Goal: Check status: Check status

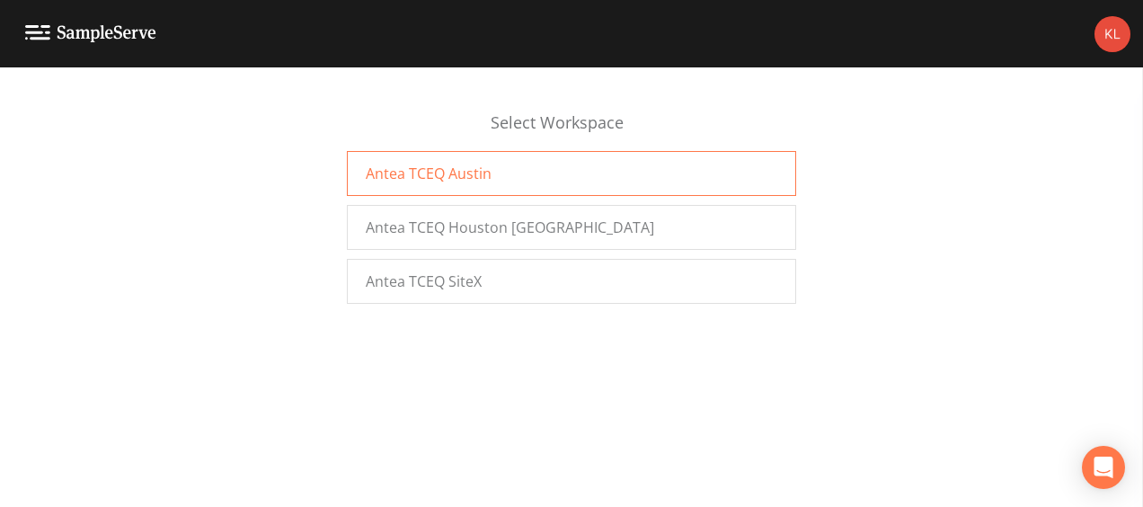
click at [443, 186] on div "Antea TCEQ Austin" at bounding box center [571, 173] width 449 height 45
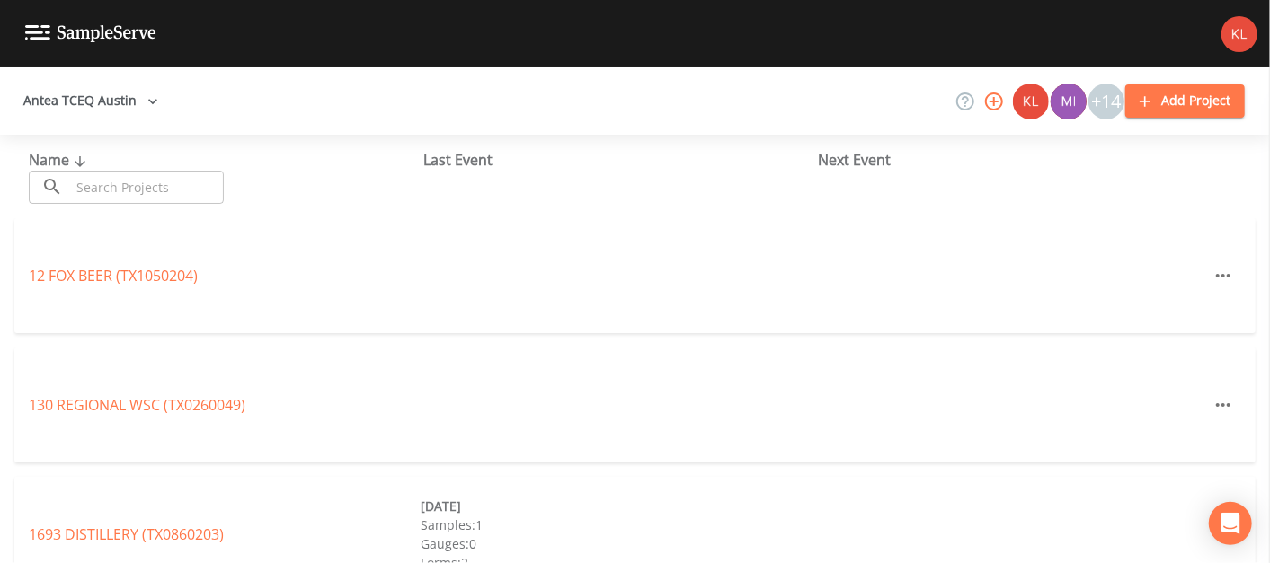
click at [168, 190] on input "text" at bounding box center [147, 187] width 154 height 33
drag, startPoint x: 167, startPoint y: 190, endPoint x: 171, endPoint y: 173, distance: 17.4
click at [171, 173] on input "g" at bounding box center [147, 187] width 154 height 33
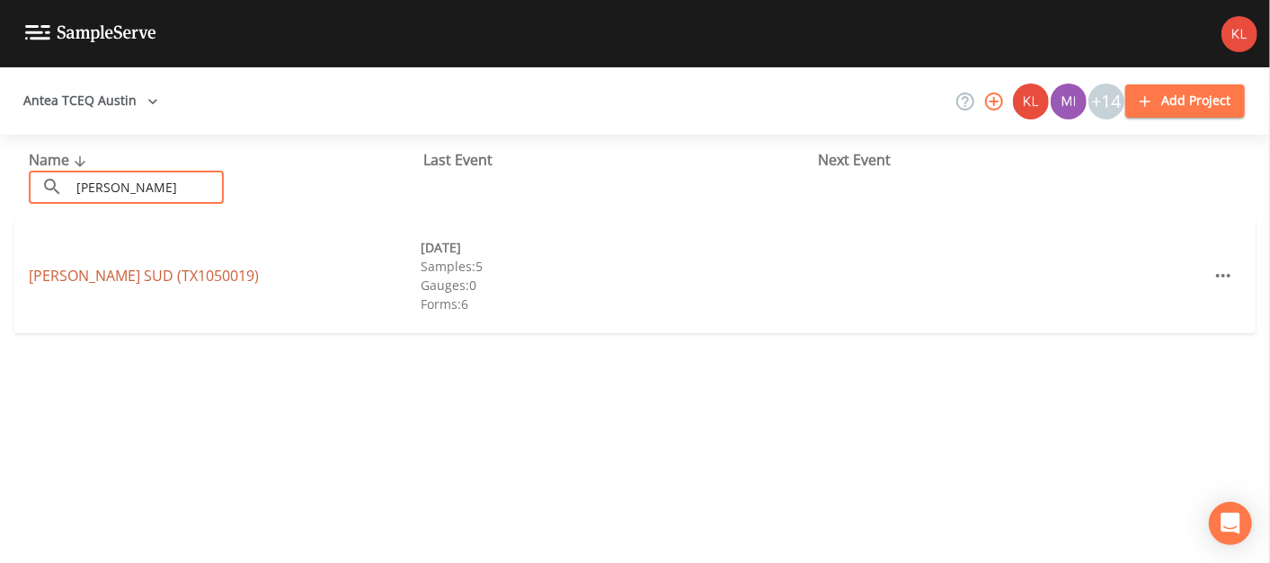
type input "[PERSON_NAME]"
click at [181, 270] on link "[PERSON_NAME][GEOGRAPHIC_DATA] (TX1050019)" at bounding box center [144, 276] width 230 height 20
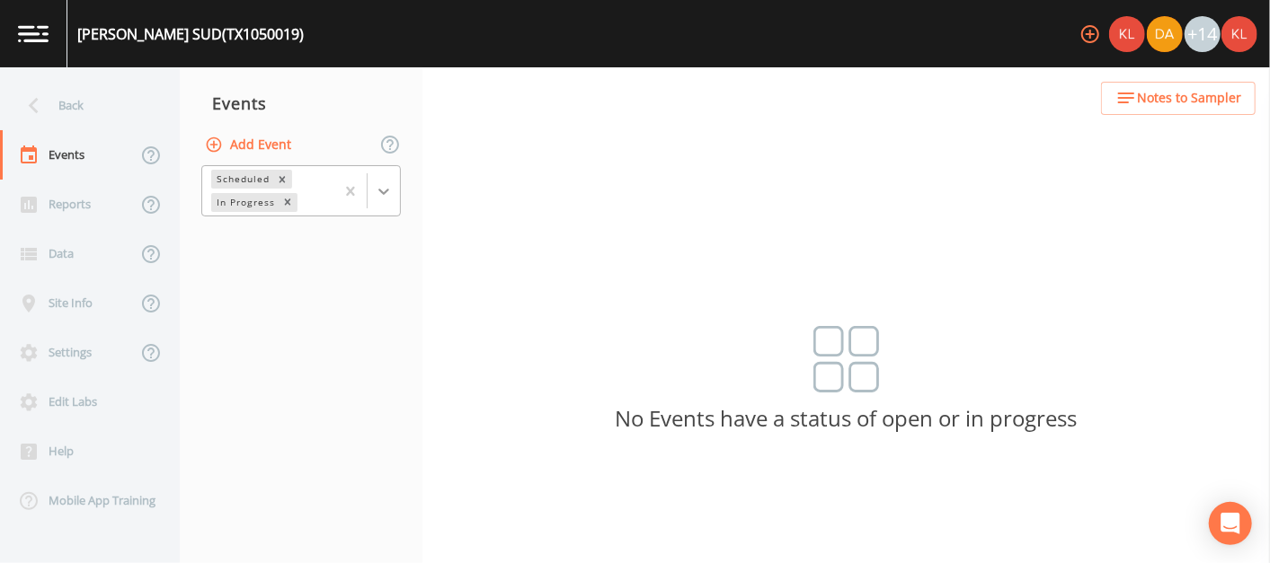
click at [393, 199] on div at bounding box center [383, 191] width 32 height 32
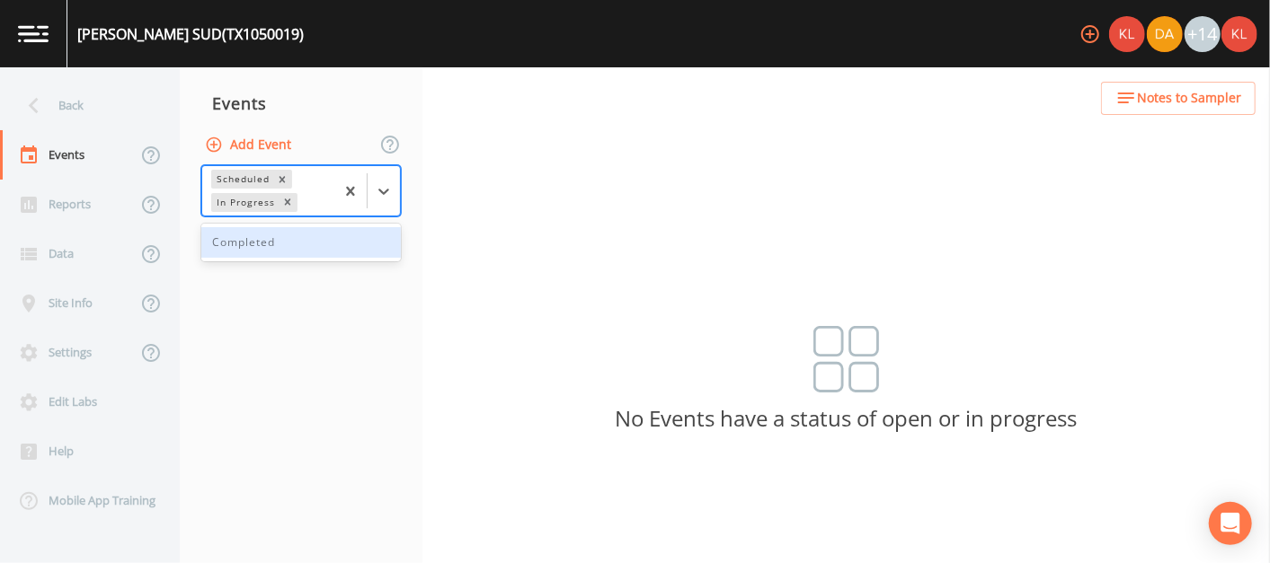
click at [348, 247] on div "Completed" at bounding box center [300, 242] width 199 height 31
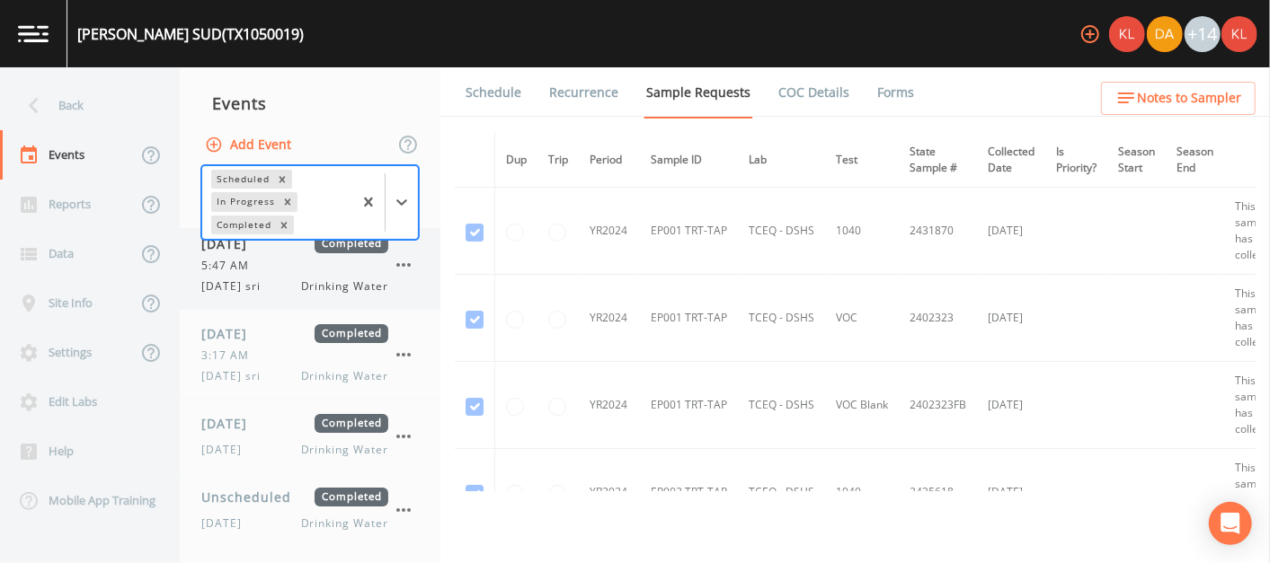
scroll to position [83, 0]
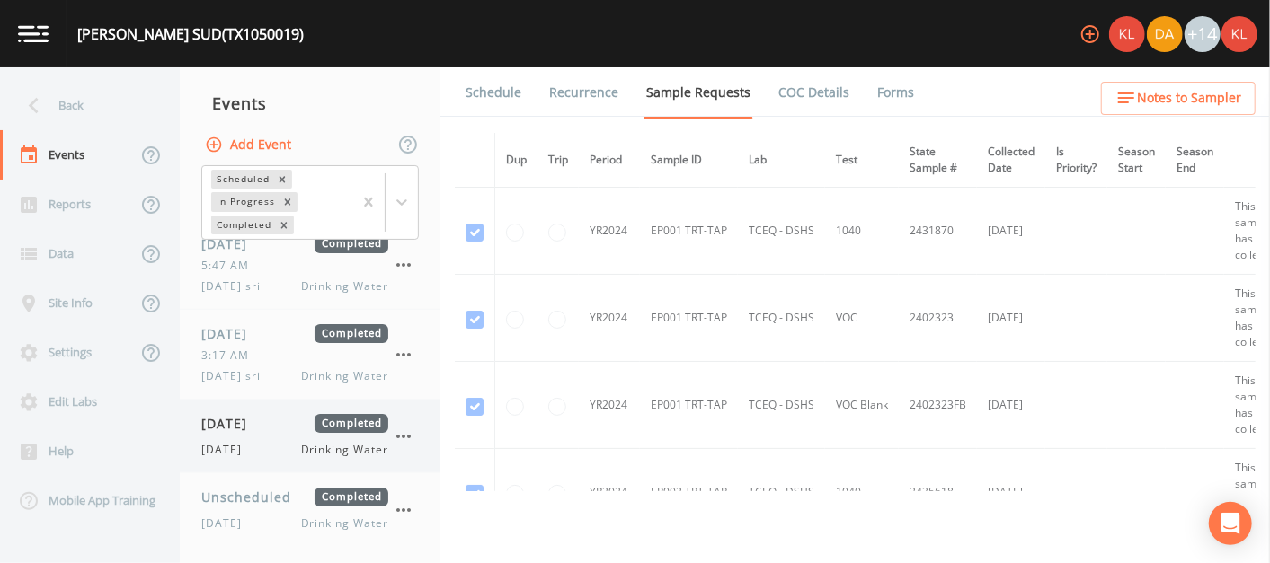
click at [257, 430] on span "[DATE]" at bounding box center [230, 423] width 58 height 19
